Goal: Task Accomplishment & Management: Manage account settings

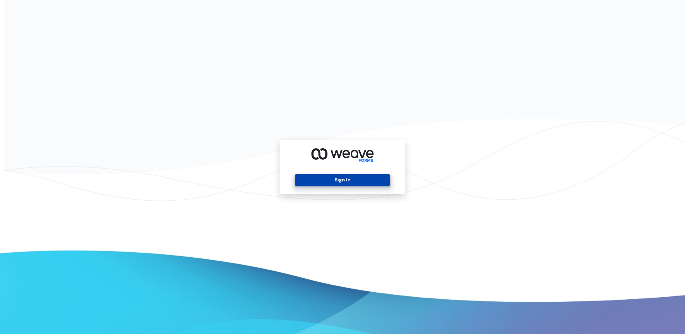
click at [320, 179] on button "Sign In" at bounding box center [342, 179] width 95 height 11
